Goal: Navigation & Orientation: Find specific page/section

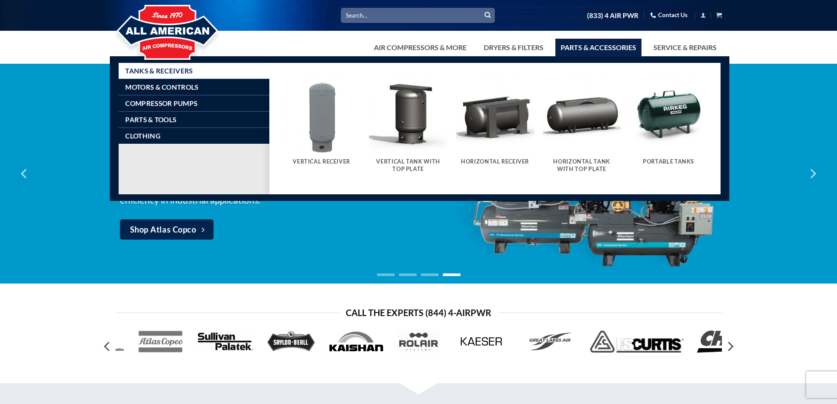
click at [316, 147] on img "Visit product category Vertical Receiver" at bounding box center [322, 115] width 78 height 78
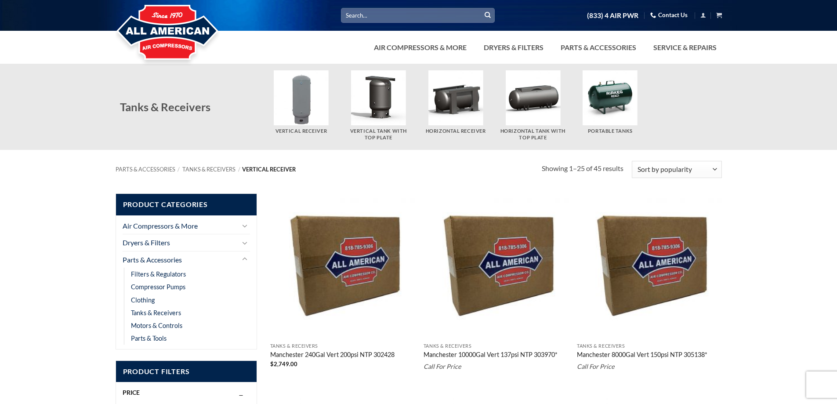
click at [301, 121] on img "Visit product category Vertical Receiver" at bounding box center [301, 97] width 55 height 55
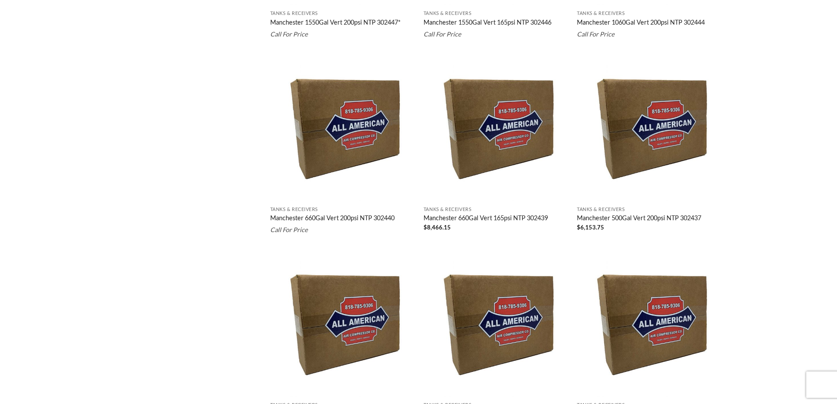
scroll to position [1407, 0]
